Goal: Task Accomplishment & Management: Complete application form

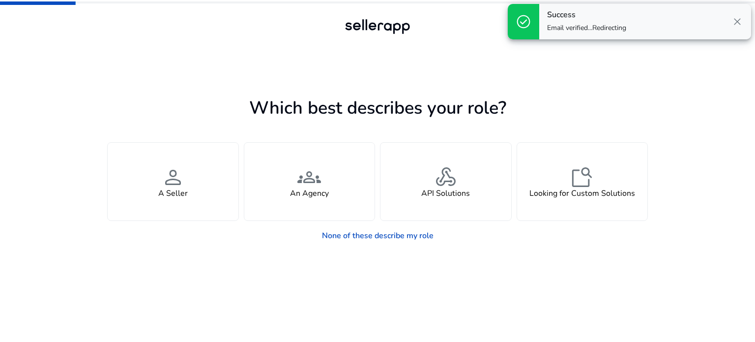
click at [734, 19] on span "close" at bounding box center [737, 22] width 12 height 12
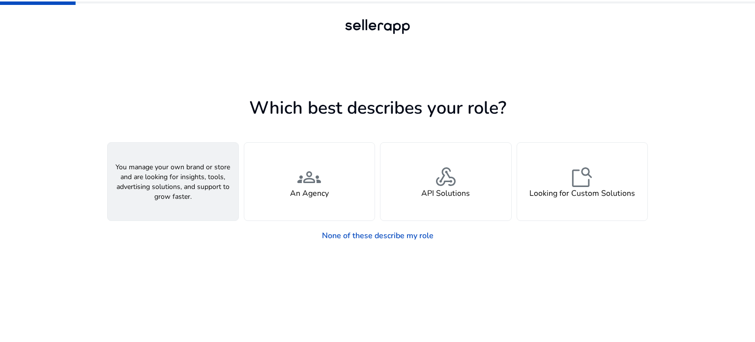
click at [179, 186] on span "person" at bounding box center [173, 177] width 24 height 24
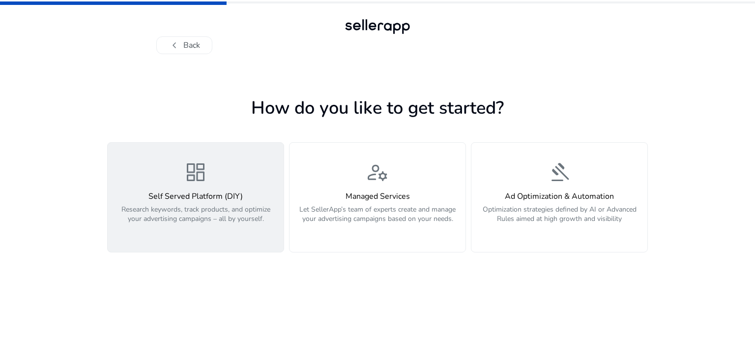
click at [204, 206] on p "Research keywords, track products, and optimize your advertising campaigns – al…" at bounding box center [196, 218] width 164 height 29
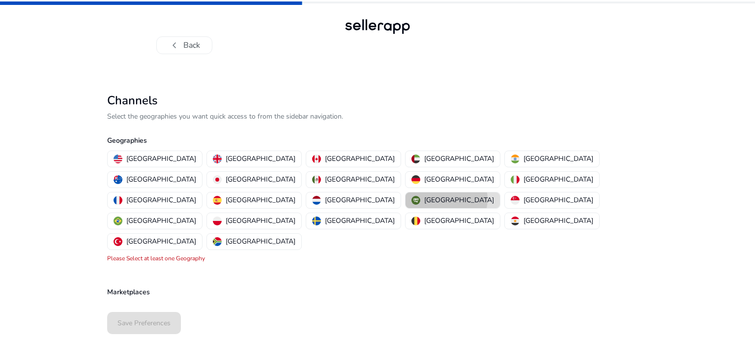
click at [424, 195] on p "[GEOGRAPHIC_DATA]" at bounding box center [459, 200] width 70 height 10
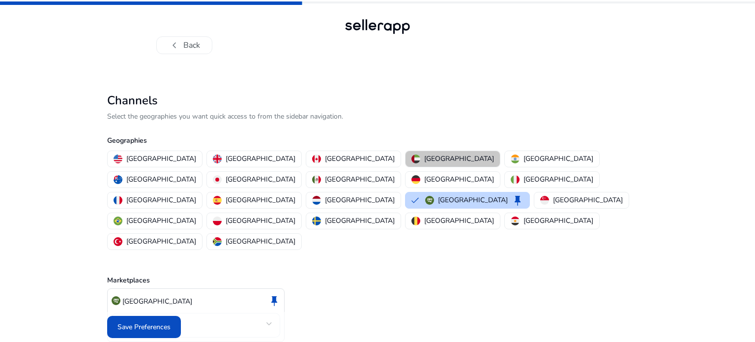
click at [424, 158] on p "[GEOGRAPHIC_DATA]" at bounding box center [459, 158] width 70 height 10
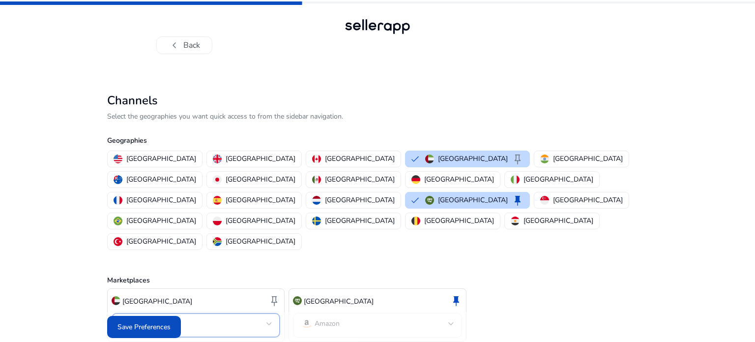
click at [259, 317] on mat-select-trigger "Amazon" at bounding box center [192, 323] width 147 height 12
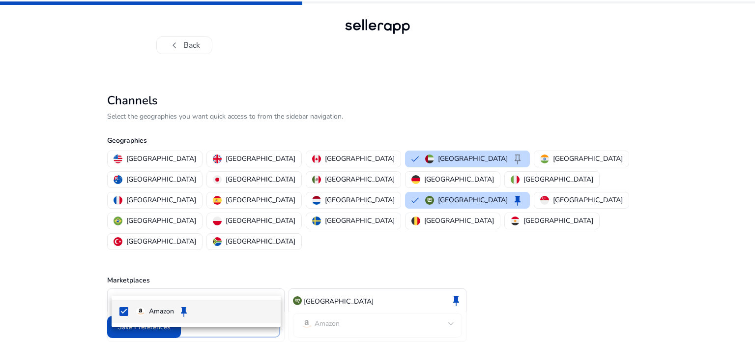
click at [378, 286] on div at bounding box center [377, 171] width 755 height 342
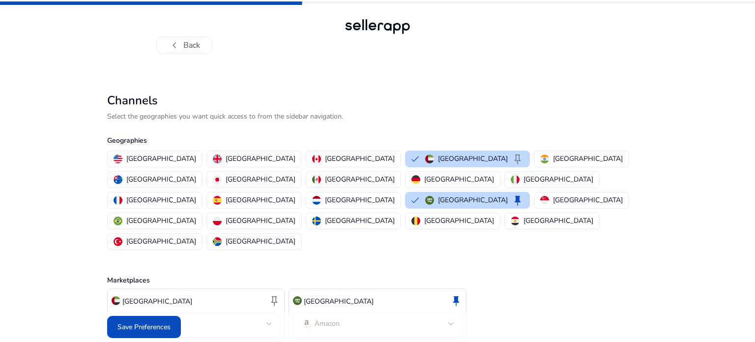
click at [380, 317] on mat-select-trigger "Amazon" at bounding box center [374, 323] width 147 height 12
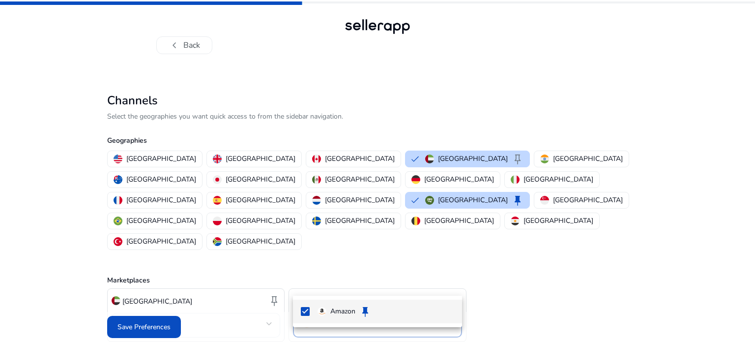
click at [526, 279] on div at bounding box center [377, 171] width 755 height 342
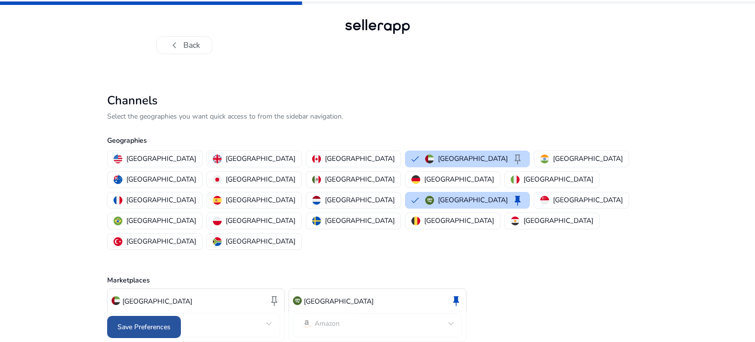
click at [167, 315] on span at bounding box center [144, 327] width 74 height 24
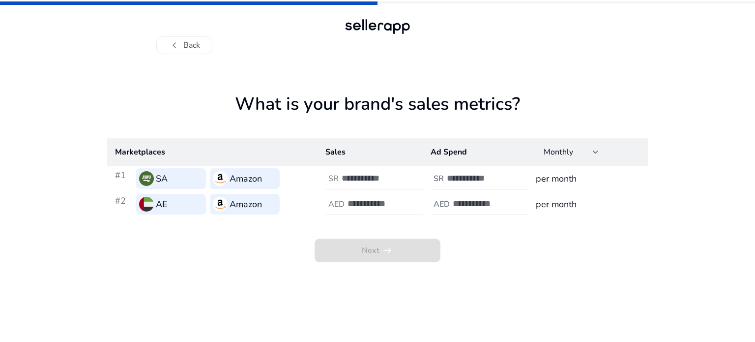
click at [381, 172] on input "number" at bounding box center [375, 177] width 66 height 11
click at [521, 183] on div at bounding box center [491, 179] width 88 height 22
click at [220, 247] on div "Next arrow_right_alt" at bounding box center [377, 239] width 541 height 45
click at [366, 178] on input "number" at bounding box center [375, 177] width 66 height 11
drag, startPoint x: 332, startPoint y: 153, endPoint x: 401, endPoint y: 156, distance: 69.4
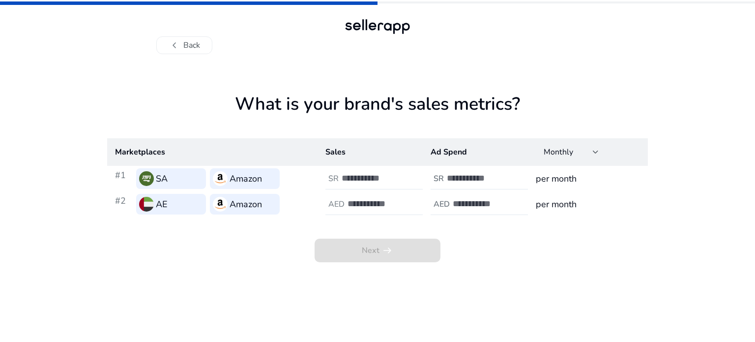
click at [332, 153] on th "Sales" at bounding box center [369, 152] width 105 height 28
click at [481, 158] on th "Ad Spend" at bounding box center [475, 152] width 105 height 28
click at [594, 153] on div at bounding box center [596, 152] width 6 height 4
click at [562, 206] on span "Yearly" at bounding box center [571, 202] width 55 height 11
click at [572, 151] on div "Yearly" at bounding box center [568, 151] width 49 height 11
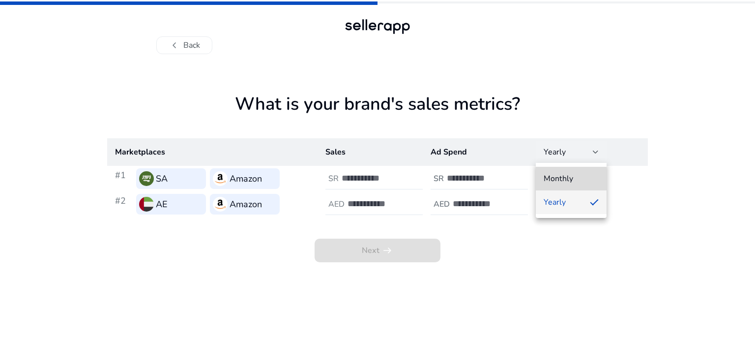
click at [563, 170] on mat-option "Monthly" at bounding box center [571, 179] width 71 height 24
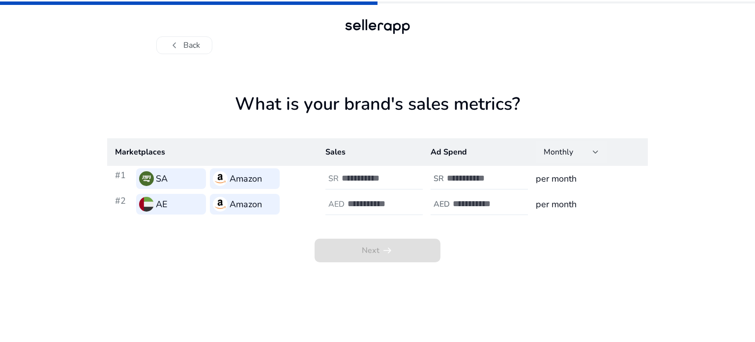
click at [263, 108] on h1 "What is your brand's sales metrics?" at bounding box center [377, 115] width 541 height 45
click at [362, 181] on input "number" at bounding box center [375, 177] width 66 height 11
type input "*"
click at [373, 206] on input "number" at bounding box center [380, 203] width 66 height 11
type input "*"
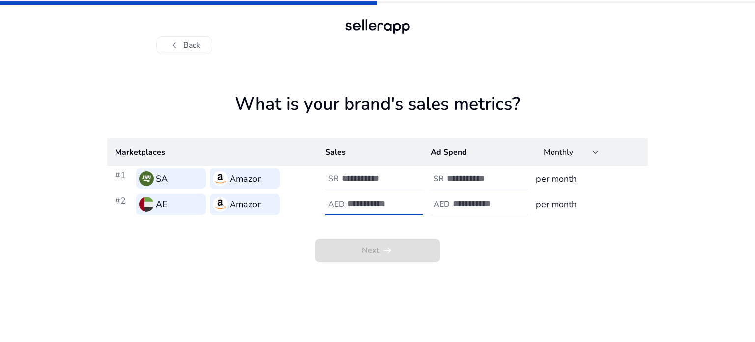
drag, startPoint x: 295, startPoint y: 247, endPoint x: 357, endPoint y: 241, distance: 62.2
click at [295, 247] on div "Next arrow_right_alt" at bounding box center [377, 239] width 541 height 45
click at [497, 176] on input "number" at bounding box center [480, 177] width 66 height 11
type input "*"
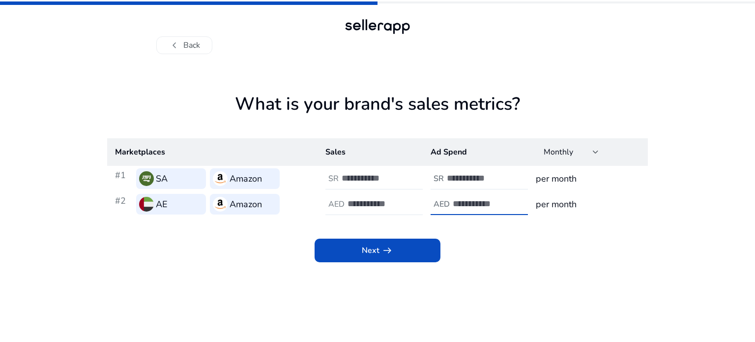
click at [482, 206] on input "number" at bounding box center [486, 203] width 66 height 11
type input "*"
click at [495, 249] on div "Next arrow_right_alt" at bounding box center [377, 239] width 541 height 45
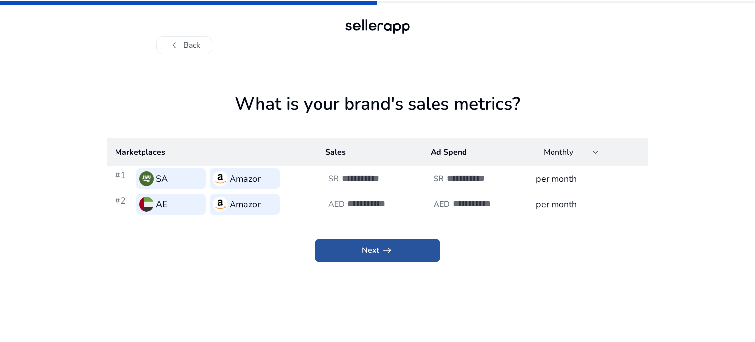
click at [393, 249] on span "arrow_right_alt" at bounding box center [387, 250] width 12 height 12
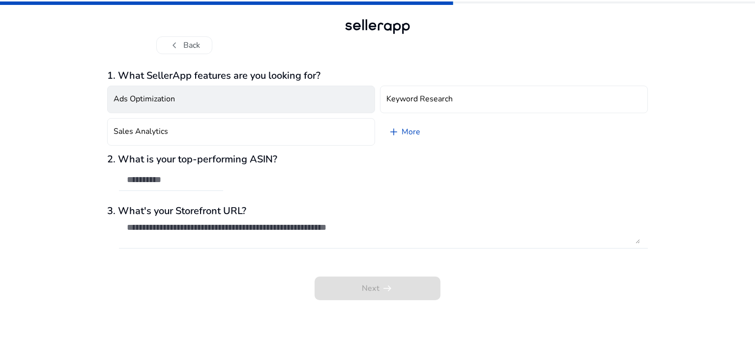
click at [193, 88] on button "Ads Optimization" at bounding box center [241, 100] width 268 height 28
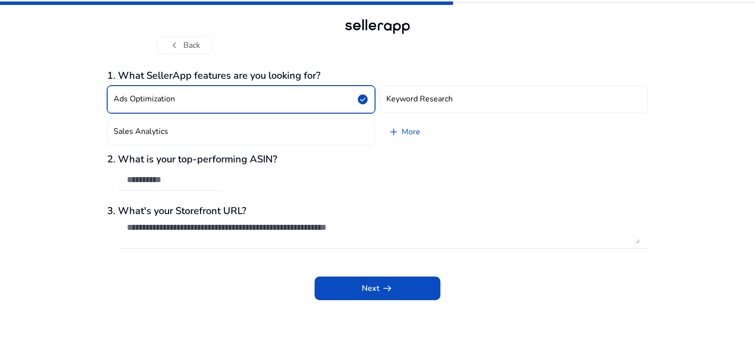
click at [194, 90] on button "Ads Optimization check_circle" at bounding box center [241, 100] width 268 height 28
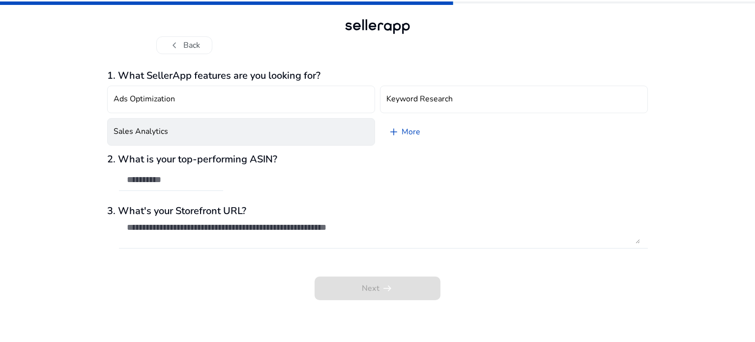
click at [175, 129] on button "Sales Analytics" at bounding box center [241, 132] width 268 height 28
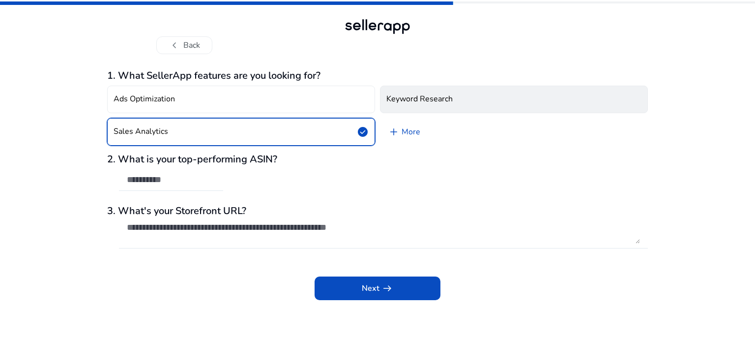
click at [457, 105] on button "Keyword Research" at bounding box center [514, 100] width 268 height 28
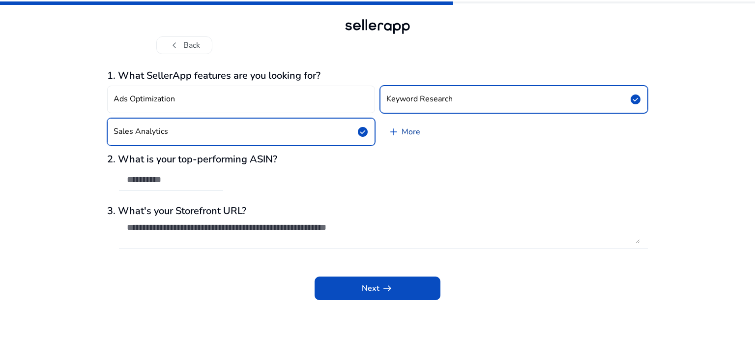
click at [409, 139] on link "add More" at bounding box center [404, 132] width 48 height 28
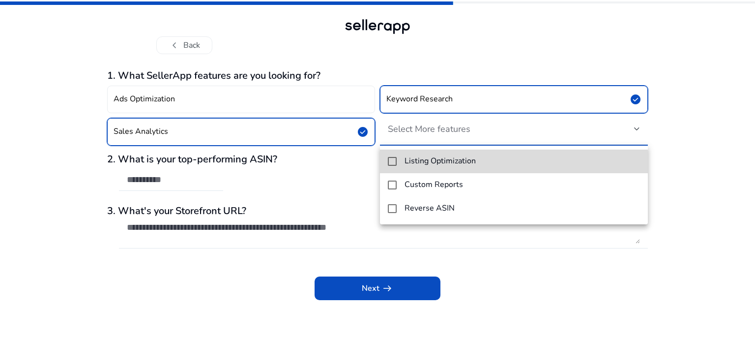
click at [421, 165] on h4 "Listing Optimization" at bounding box center [439, 160] width 71 height 9
click at [430, 165] on h4 "Listing Optimization" at bounding box center [439, 160] width 71 height 9
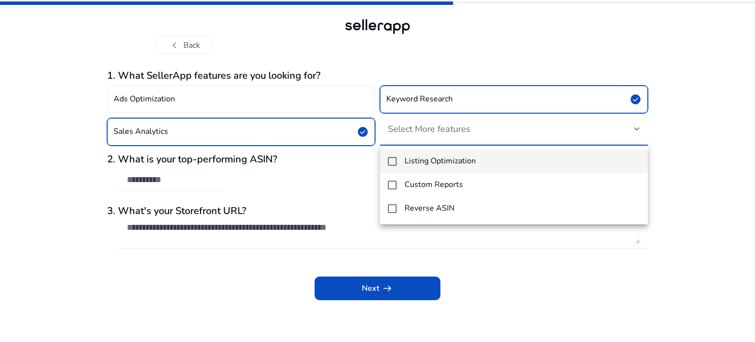
click at [435, 169] on mat-option "Listing Optimization" at bounding box center [514, 161] width 268 height 24
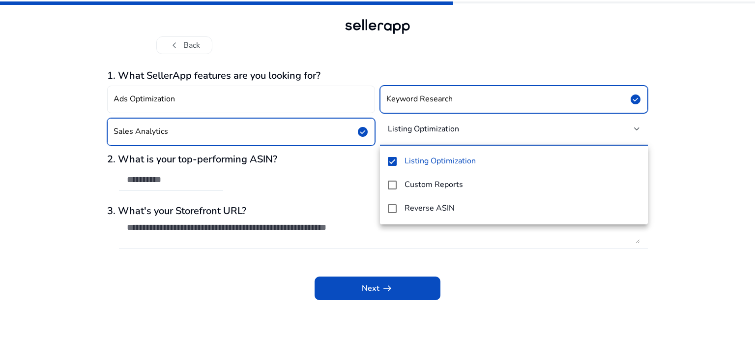
click at [709, 91] on div at bounding box center [377, 171] width 755 height 342
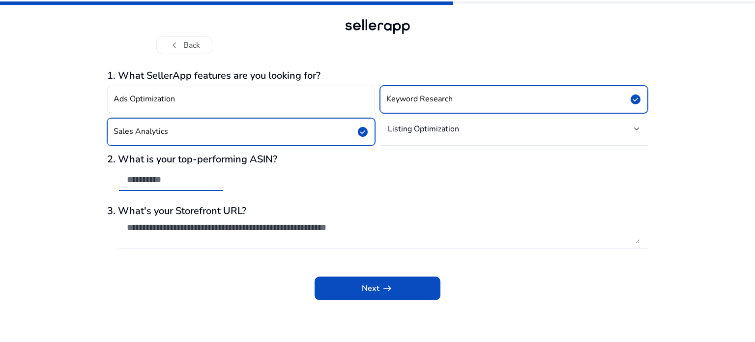
click at [174, 183] on input "text" at bounding box center [171, 179] width 88 height 11
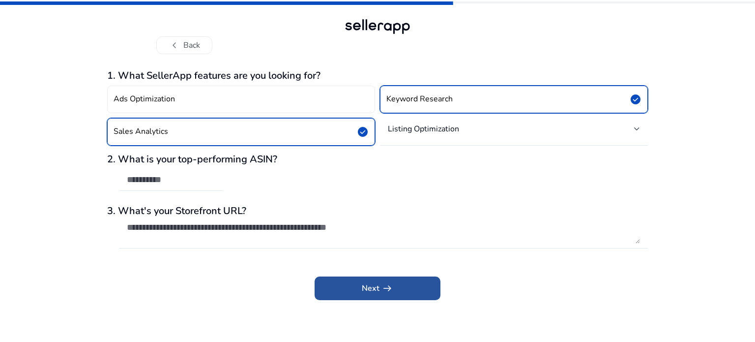
drag, startPoint x: 388, startPoint y: 300, endPoint x: 388, endPoint y: 291, distance: 8.4
click at [388, 297] on span at bounding box center [378, 288] width 126 height 24
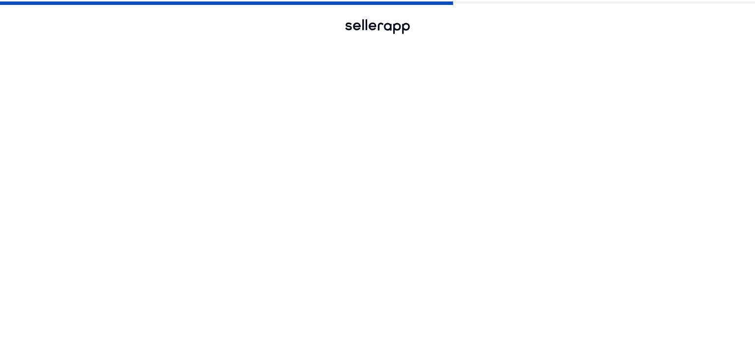
click at [388, 291] on div "Next arrow_right_alt" at bounding box center [377, 304] width 541 height 37
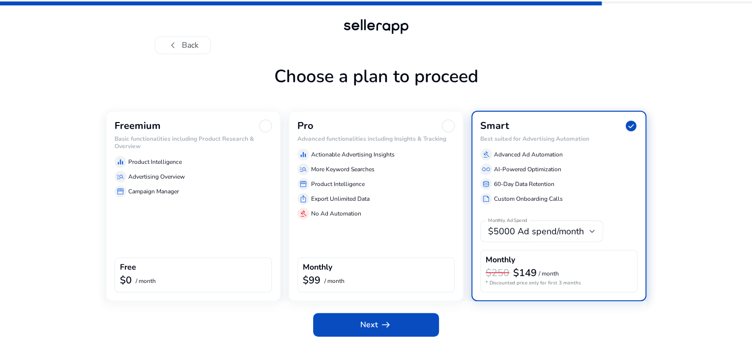
click at [470, 91] on div "Choose a plan to proceed Freemium Basic functionalities including Product Resea…" at bounding box center [376, 199] width 541 height 290
click at [200, 168] on div "equalizer Product Intelligence" at bounding box center [193, 162] width 157 height 12
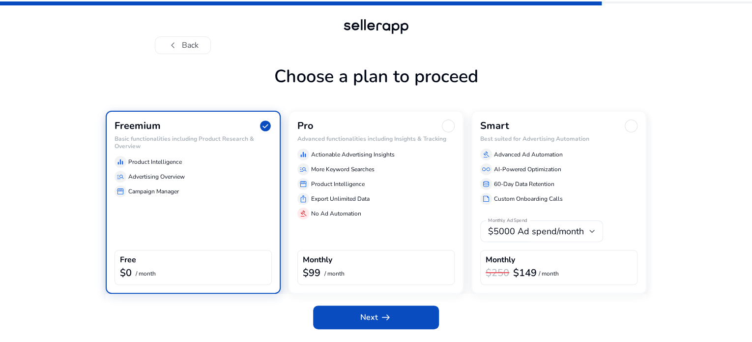
scroll to position [26, 0]
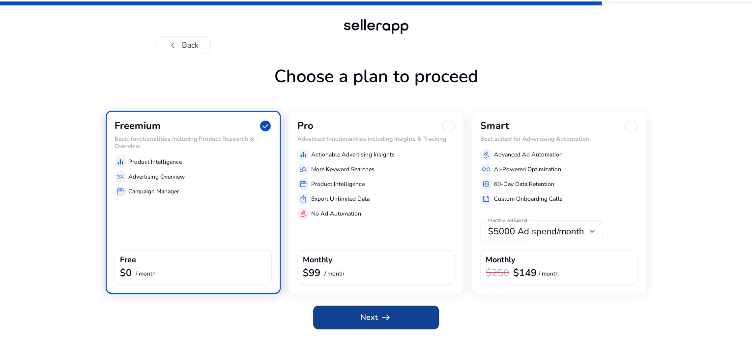
drag, startPoint x: 368, startPoint y: 307, endPoint x: 365, endPoint y: 323, distance: 16.0
click at [368, 308] on div "Next arrow_right_alt" at bounding box center [376, 314] width 541 height 43
click at [364, 323] on span "Next arrow_right_alt" at bounding box center [375, 317] width 31 height 12
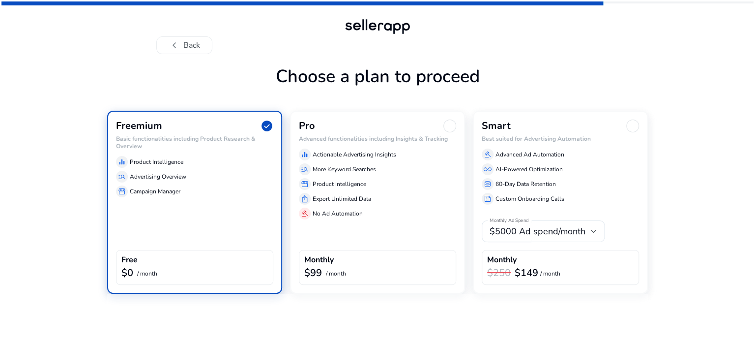
scroll to position [0, 0]
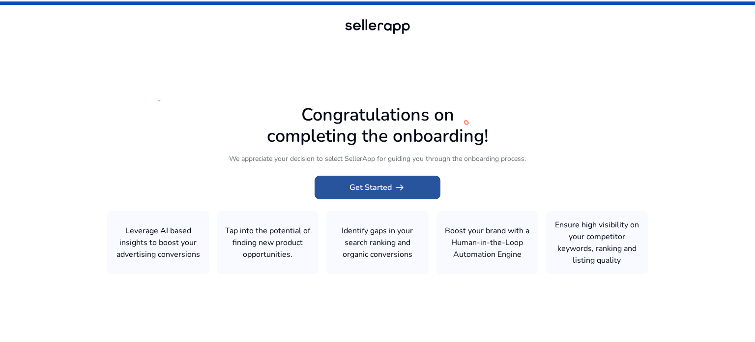
click at [352, 184] on span "Get Started arrow_right_alt" at bounding box center [377, 187] width 56 height 12
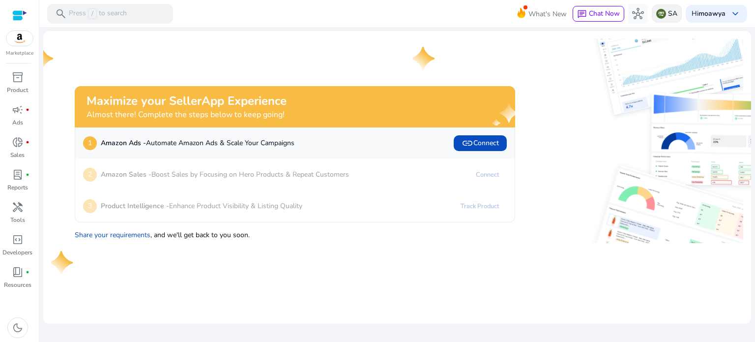
click at [668, 18] on p "SA" at bounding box center [672, 13] width 9 height 17
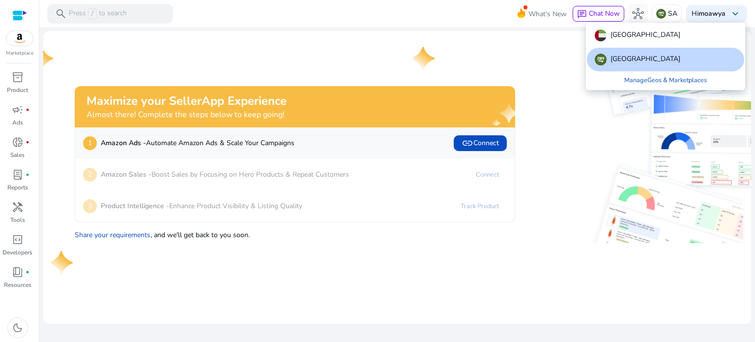
click at [624, 60] on p "[GEOGRAPHIC_DATA]" at bounding box center [645, 60] width 70 height 12
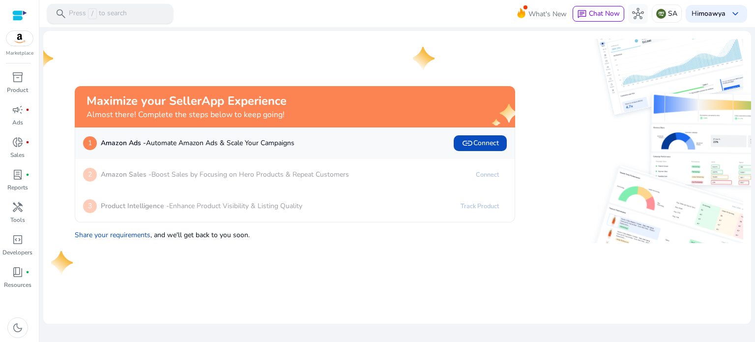
click at [119, 14] on p "Press / to search" at bounding box center [98, 13] width 58 height 11
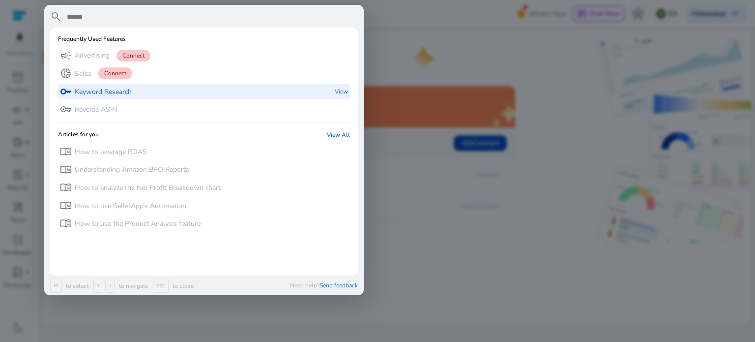
click at [141, 92] on div "key Keyword Research View" at bounding box center [204, 92] width 292 height 16
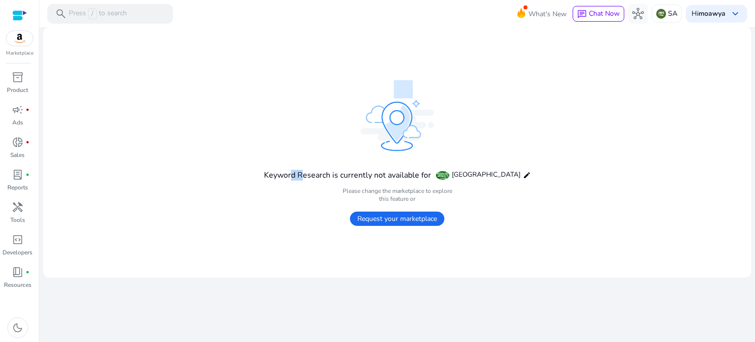
drag, startPoint x: 308, startPoint y: 177, endPoint x: 321, endPoint y: 176, distance: 12.8
click at [321, 176] on h4 "Keyword Research is currently not available for" at bounding box center [347, 175] width 167 height 9
click at [325, 175] on h4 "Keyword Research is currently not available for" at bounding box center [347, 175] width 167 height 9
click at [523, 176] on mat-icon "edit" at bounding box center [527, 175] width 8 height 8
click at [295, 103] on div "Keyword Research is currently not available for [GEOGRAPHIC_DATA] edit Please c…" at bounding box center [397, 152] width 267 height 144
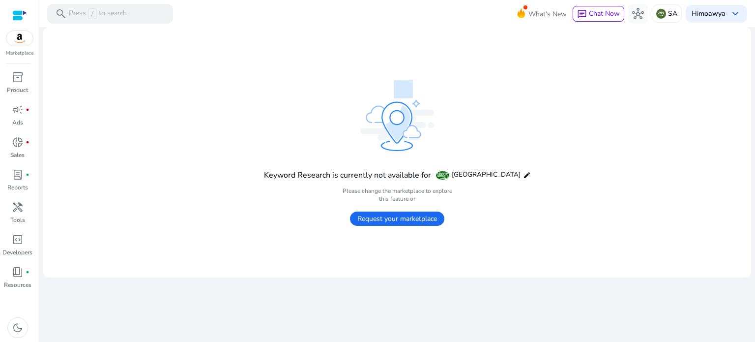
click at [29, 37] on img at bounding box center [19, 38] width 27 height 15
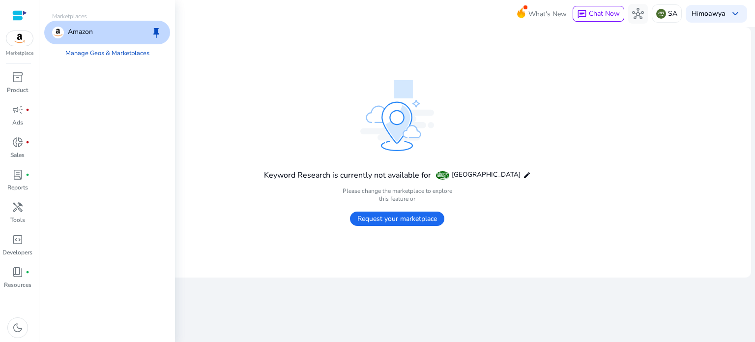
click at [258, 70] on mat-card "Keyword Research is currently not available for [GEOGRAPHIC_DATA] edit Please c…" at bounding box center [397, 152] width 708 height 250
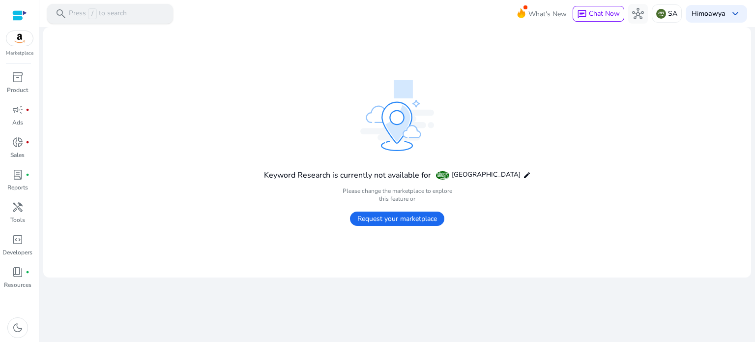
click at [92, 15] on span "/" at bounding box center [92, 13] width 9 height 11
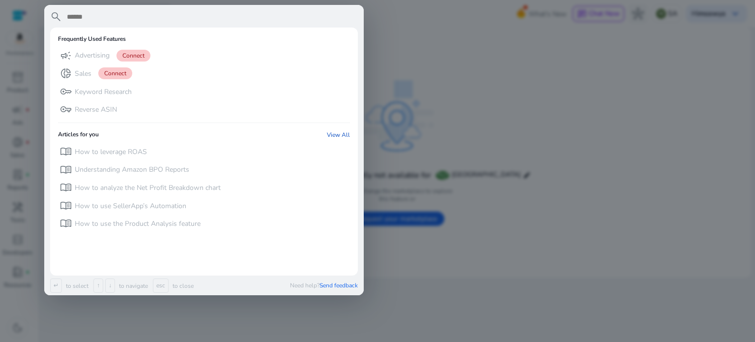
click at [512, 150] on div at bounding box center [377, 171] width 755 height 342
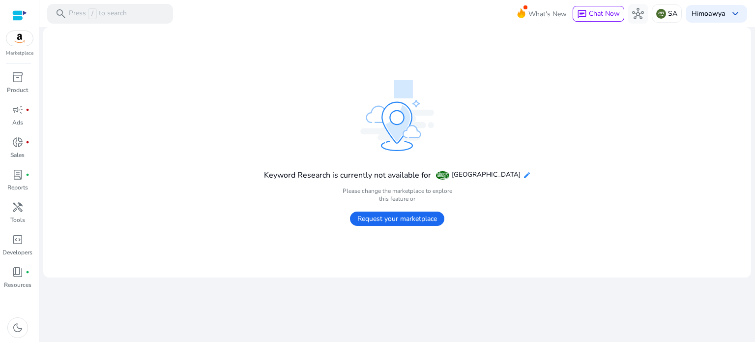
drag, startPoint x: 501, startPoint y: 177, endPoint x: 514, endPoint y: 177, distance: 12.3
click at [502, 177] on span "[GEOGRAPHIC_DATA]" at bounding box center [486, 175] width 69 height 10
click at [515, 177] on mat-card "Keyword Research is currently not available for [GEOGRAPHIC_DATA] edit Please c…" at bounding box center [397, 152] width 708 height 250
click at [523, 175] on mat-icon "edit" at bounding box center [527, 175] width 8 height 8
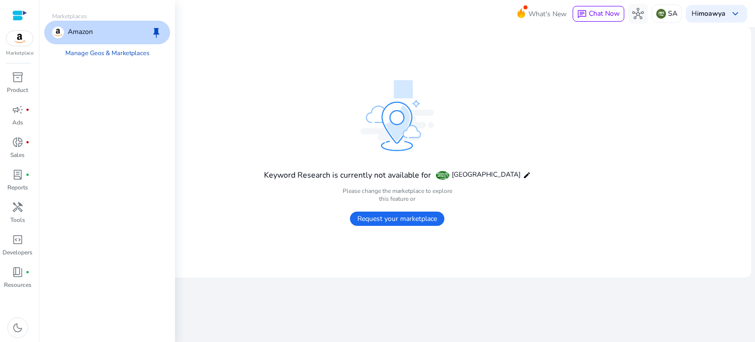
click at [72, 33] on p "Amazon" at bounding box center [80, 33] width 25 height 12
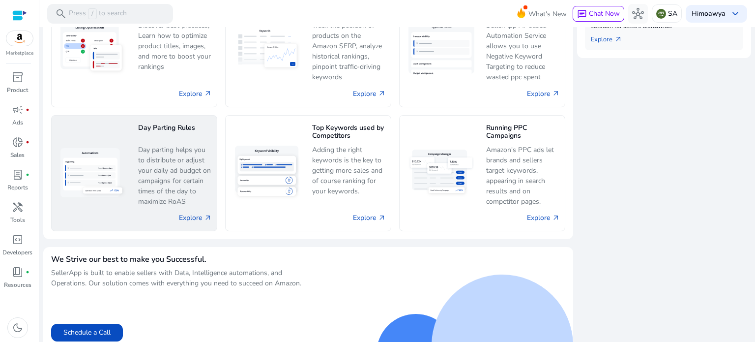
scroll to position [475, 0]
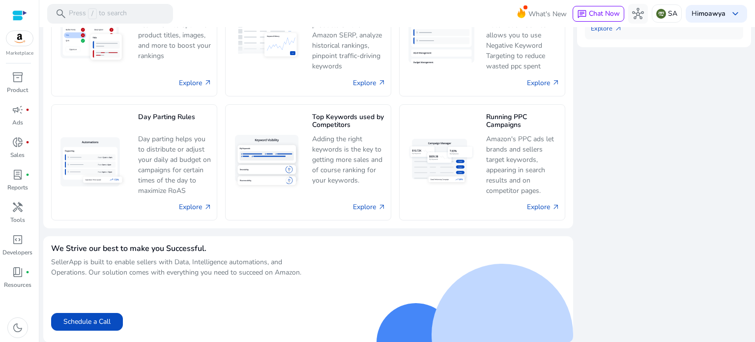
drag, startPoint x: 161, startPoint y: 218, endPoint x: 612, endPoint y: 254, distance: 452.1
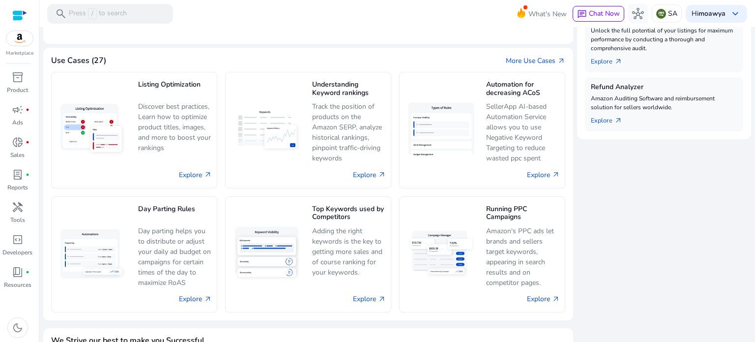
scroll to position [279, 0]
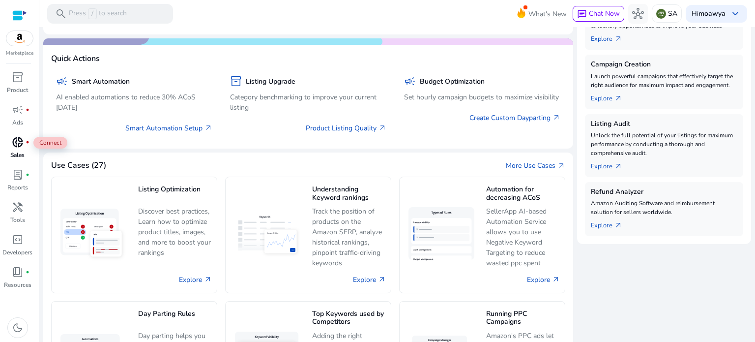
click at [18, 138] on span "donut_small" at bounding box center [18, 142] width 12 height 12
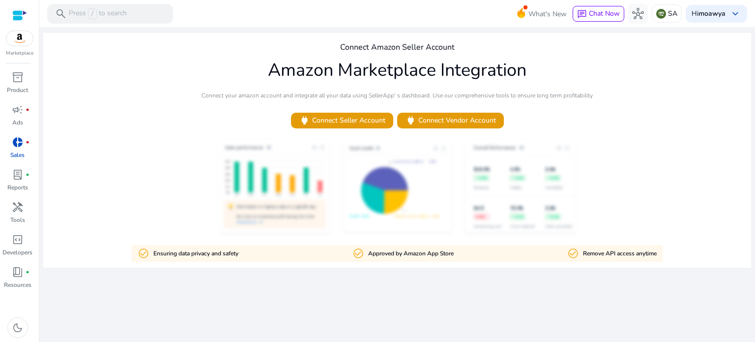
drag, startPoint x: 208, startPoint y: 260, endPoint x: 174, endPoint y: 263, distance: 34.0
drag, startPoint x: 174, startPoint y: 263, endPoint x: 48, endPoint y: 240, distance: 128.9
click at [67, 275] on div "We are getting things ready for you... Connect Amazon Seller Account Amazon Mar…" at bounding box center [397, 184] width 708 height 315
click at [19, 113] on span "campaign" at bounding box center [18, 110] width 12 height 12
click at [19, 79] on span "inventory_2" at bounding box center [18, 77] width 12 height 12
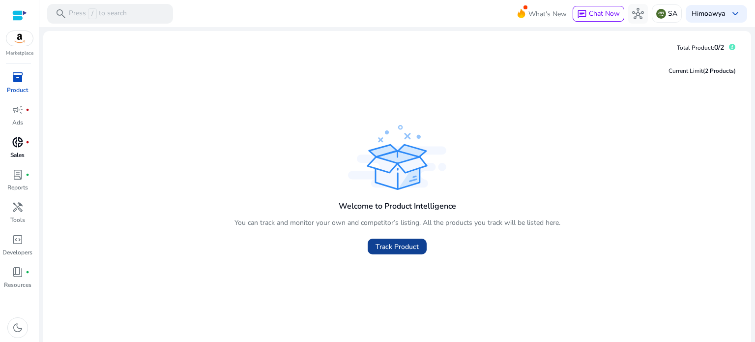
click at [403, 253] on span at bounding box center [397, 246] width 59 height 24
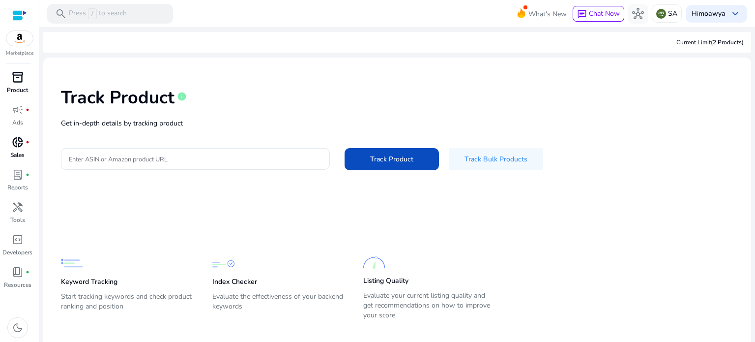
click at [150, 120] on p "Get in-depth details by tracking product" at bounding box center [397, 123] width 672 height 10
click at [147, 160] on input "Enter ASIN or Amazon product URL" at bounding box center [195, 158] width 253 height 11
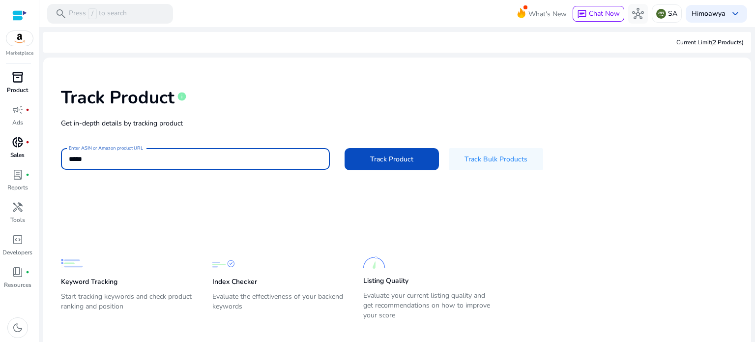
type input "*****"
click at [344, 148] on button "Track Product" at bounding box center [391, 159] width 94 height 22
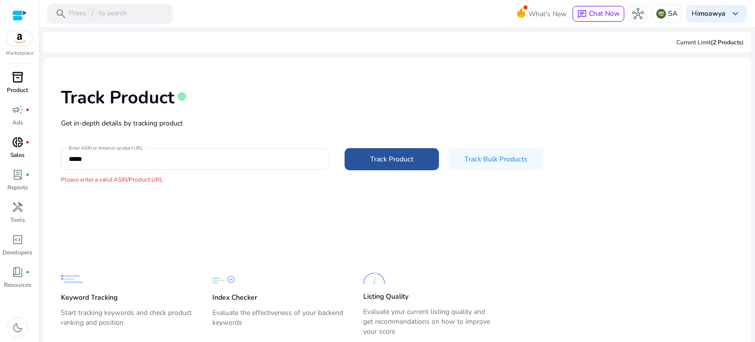
click at [384, 165] on span at bounding box center [391, 159] width 94 height 24
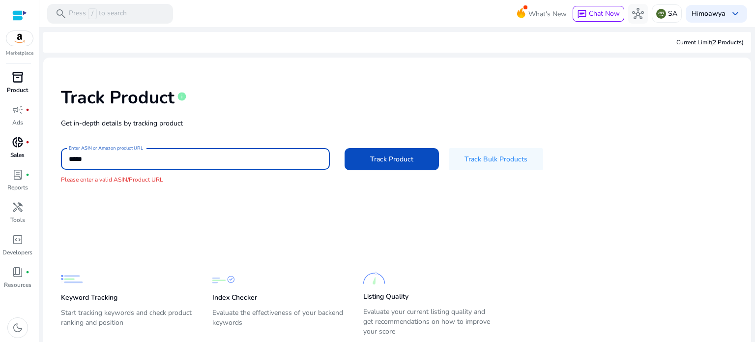
click at [142, 162] on input "*****" at bounding box center [195, 158] width 253 height 11
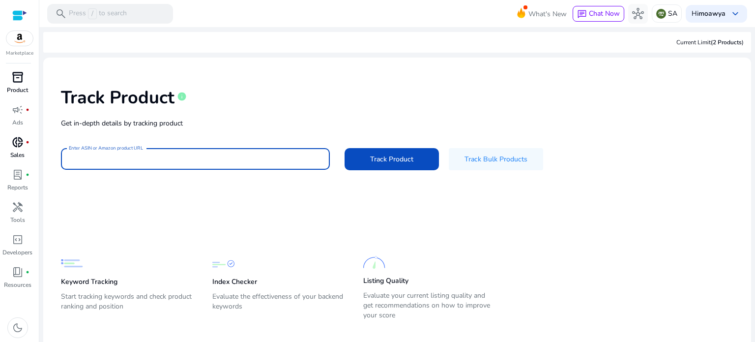
click at [142, 162] on input "Enter ASIN or Amazon product URL" at bounding box center [195, 158] width 253 height 11
paste input "**********"
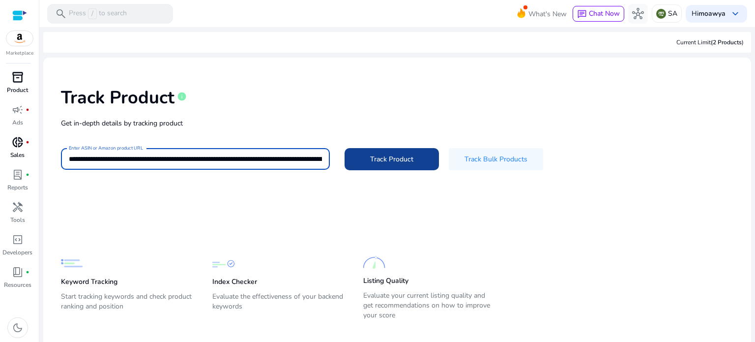
scroll to position [0, 357]
type input "**********"
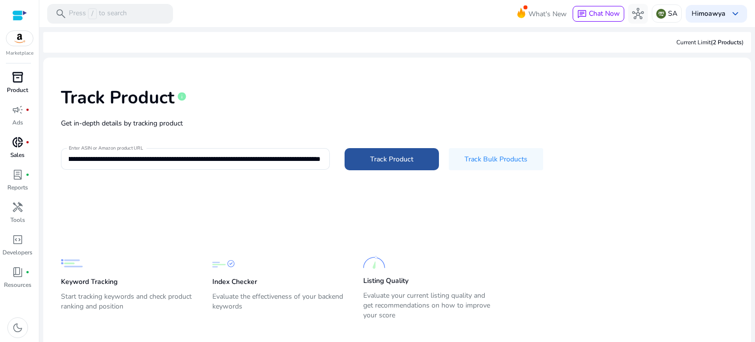
scroll to position [0, 0]
click at [407, 152] on span at bounding box center [391, 159] width 94 height 24
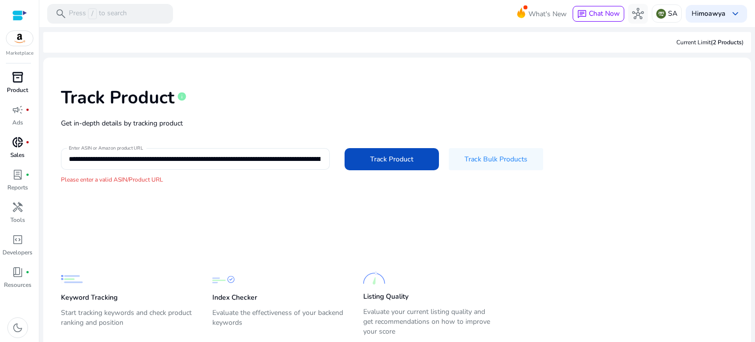
click at [189, 160] on input "**********" at bounding box center [195, 158] width 252 height 11
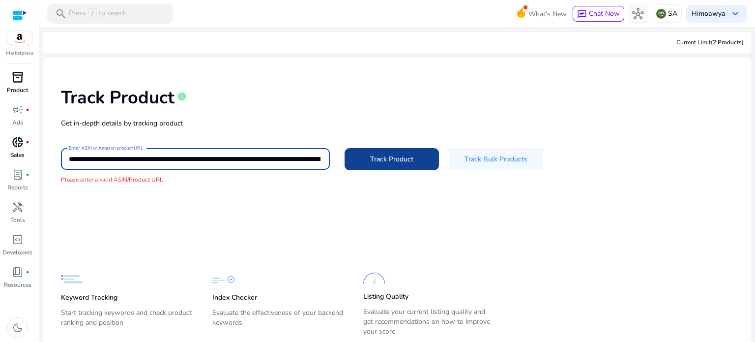
paste input
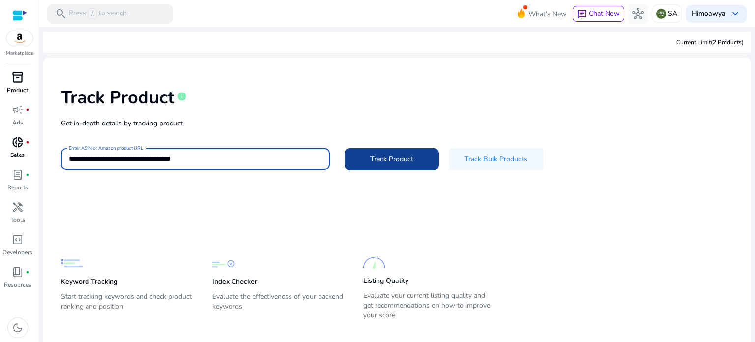
type input "**********"
click at [370, 159] on span "Track Product" at bounding box center [391, 159] width 43 height 10
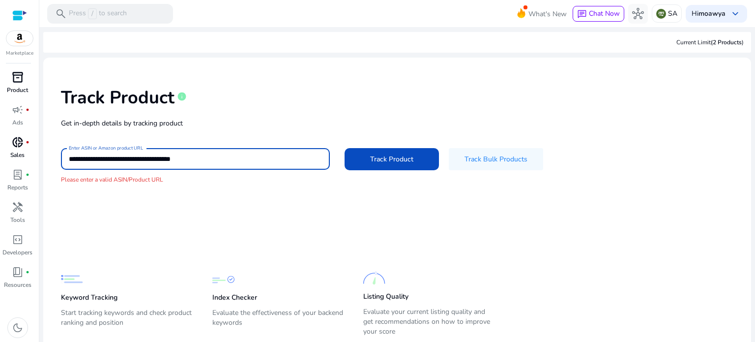
click at [241, 161] on input "**********" at bounding box center [195, 158] width 252 height 11
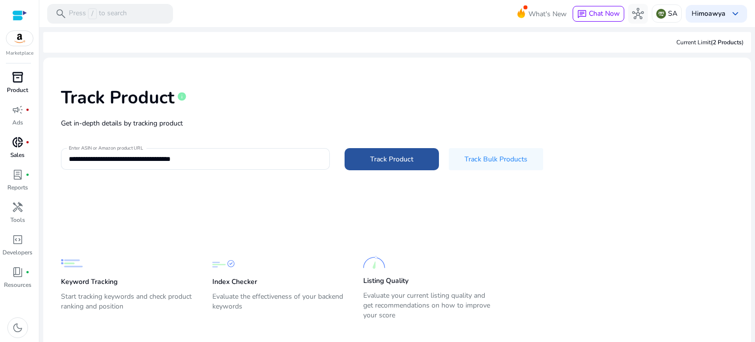
click at [432, 160] on span at bounding box center [391, 159] width 94 height 24
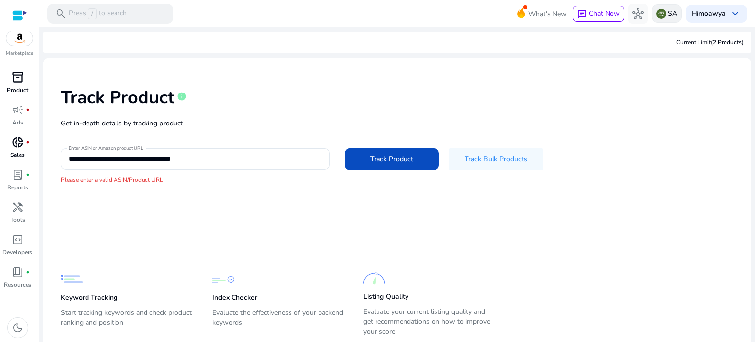
click at [656, 13] on img at bounding box center [661, 14] width 10 height 10
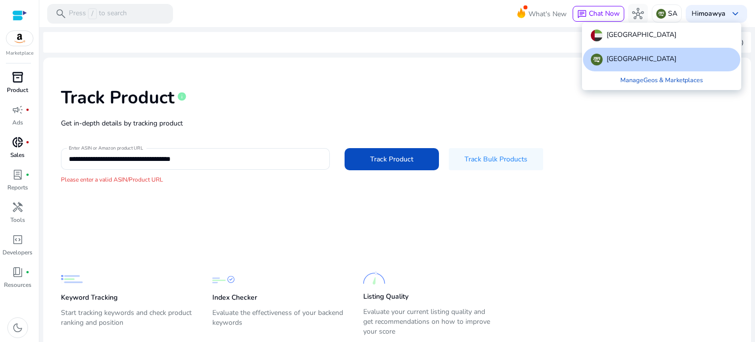
click at [640, 14] on div at bounding box center [377, 171] width 755 height 342
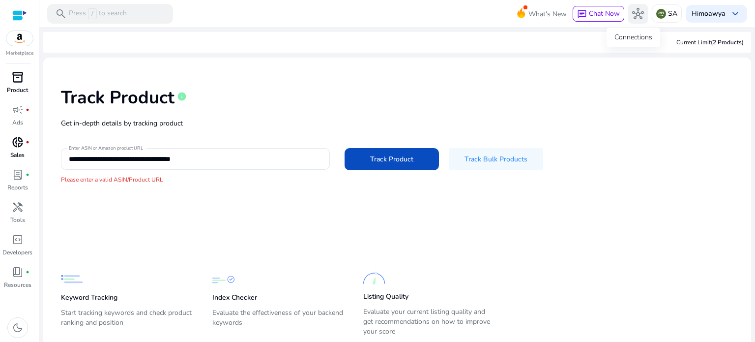
click at [628, 11] on button "hub" at bounding box center [638, 14] width 20 height 20
